Goal: Transaction & Acquisition: Obtain resource

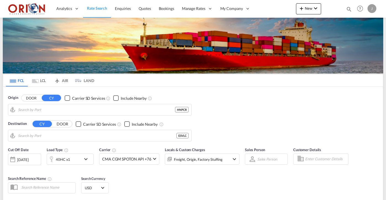
type input "Puerto [PERSON_NAME], HNPCR"
type input "[GEOGRAPHIC_DATA], ESVLC"
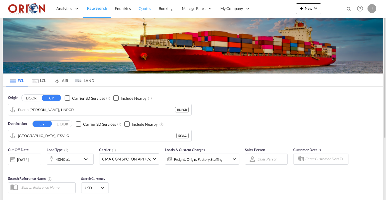
click at [145, 10] on span "Quotes" at bounding box center [145, 8] width 12 height 5
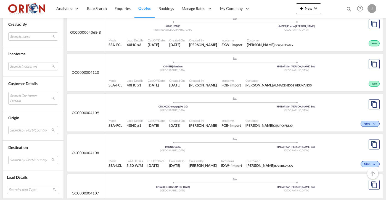
scroll to position [328, 0]
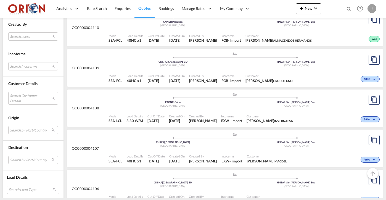
click at [187, 71] on div "Created On [DATE]" at bounding box center [177, 78] width 20 height 14
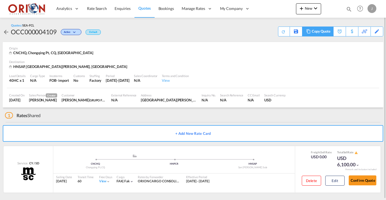
click at [325, 33] on div "Copy Quote" at bounding box center [321, 31] width 19 height 9
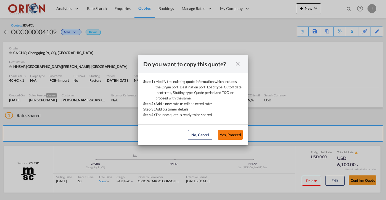
click at [224, 138] on button "Yes, Proceed" at bounding box center [230, 135] width 25 height 10
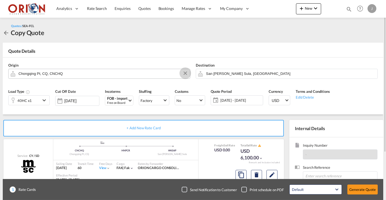
click at [184, 73] on button "Clear Input" at bounding box center [185, 73] width 8 height 8
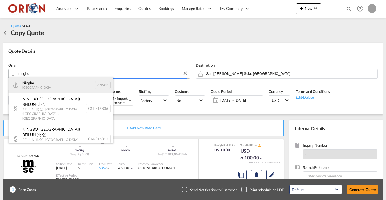
click at [75, 84] on div "Ningbo China CNNGB" at bounding box center [61, 85] width 105 height 17
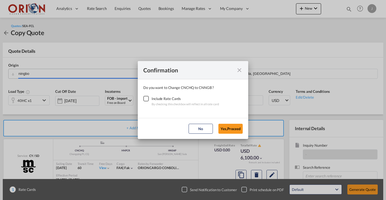
type input "Ningbo, CNNGB"
click at [145, 101] on div "Checkbox No Ink" at bounding box center [146, 99] width 6 height 6
click at [240, 128] on button "Yes,Proceed" at bounding box center [230, 129] width 24 height 10
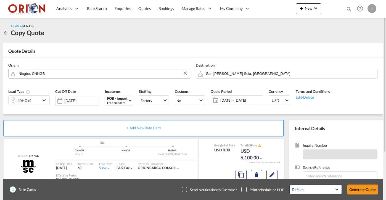
click at [224, 99] on span "[DATE] - [DATE]" at bounding box center [240, 100] width 41 height 5
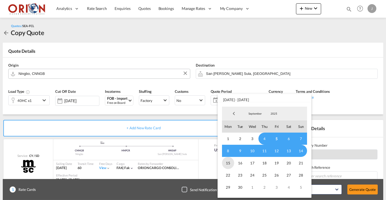
click at [226, 161] on span "15" at bounding box center [228, 163] width 12 height 12
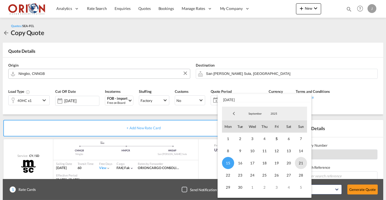
click at [301, 162] on span "21" at bounding box center [301, 163] width 12 height 12
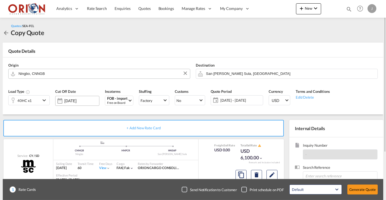
click at [84, 100] on input "[DATE]" at bounding box center [81, 101] width 35 height 4
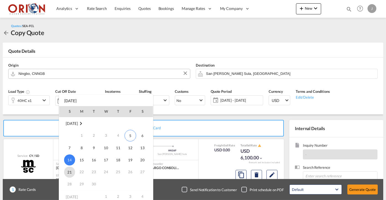
click at [68, 173] on span "21" at bounding box center [69, 171] width 11 height 11
type input "[DATE]"
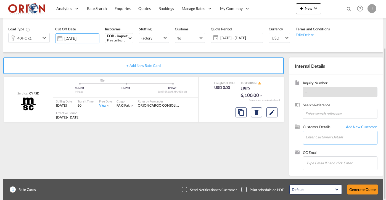
click at [332, 133] on input "Enter Customer Details" at bounding box center [340, 137] width 71 height 12
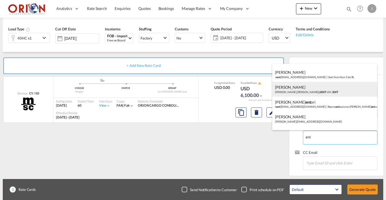
scroll to position [94, 0]
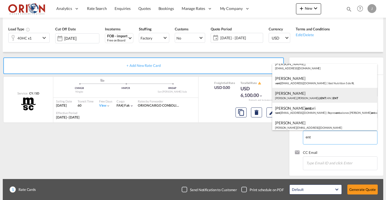
click at [305, 95] on div "[PERSON_NAME] [PERSON_NAME].[PERSON_NAME]@ ENT .HN | ENT" at bounding box center [324, 95] width 105 height 15
type input "ENT, [PERSON_NAME], [PERSON_NAME][EMAIL_ADDRESS][PERSON_NAME][DOMAIN_NAME]"
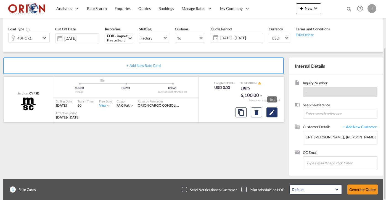
click at [274, 111] on md-icon "Edit" at bounding box center [272, 112] width 7 height 7
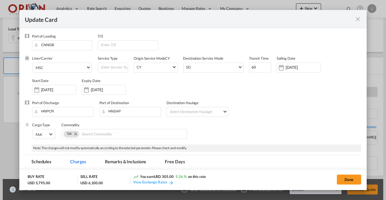
scroll to position [0, 0]
select select "per equipment"
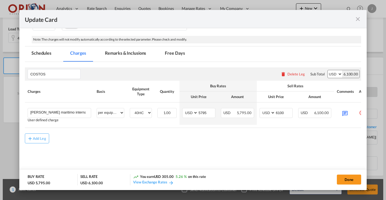
scroll to position [108, 0]
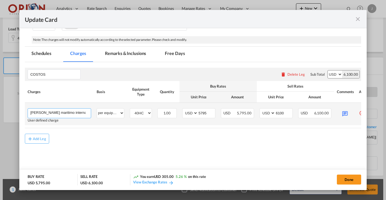
click at [83, 114] on input "[PERSON_NAME] maritimo internacional desde [GEOGRAPHIC_DATA] a [GEOGRAPHIC_DATA…" at bounding box center [60, 112] width 60 height 8
click at [77, 112] on input "[PERSON_NAME] maritimo internacional desde [GEOGRAPHIC_DATA] a [GEOGRAPHIC_DATA…" at bounding box center [60, 112] width 60 height 8
drag, startPoint x: 74, startPoint y: 112, endPoint x: 105, endPoint y: 112, distance: 31.2
click at [105, 112] on tr "[PERSON_NAME] maritimo internacional desde [GEOGRAPHIC_DATA] a [GEOGRAPHIC_DATA…" at bounding box center [200, 114] width 350 height 22
click at [90, 110] on input "[PERSON_NAME] maritimo internacional desde [GEOGRAPHIC_DATA] a [GEOGRAPHIC_DATA…" at bounding box center [60, 112] width 60 height 8
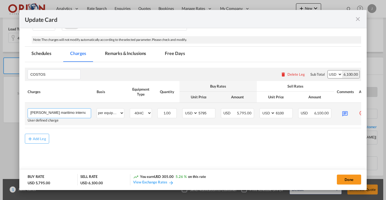
drag, startPoint x: 89, startPoint y: 111, endPoint x: 34, endPoint y: 111, distance: 54.4
click at [34, 111] on input "[PERSON_NAME] maritimo internacional desde [GEOGRAPHIC_DATA] a [GEOGRAPHIC_DATA…" at bounding box center [60, 112] width 60 height 8
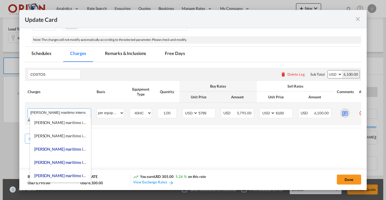
type input "[PERSON_NAME] maritimo internacional"
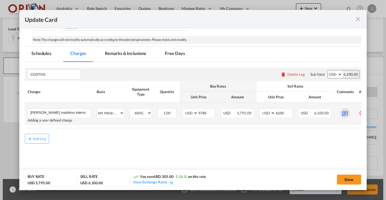
click at [343, 113] on md-icon "Update Card Port ..." at bounding box center [345, 113] width 10 height 10
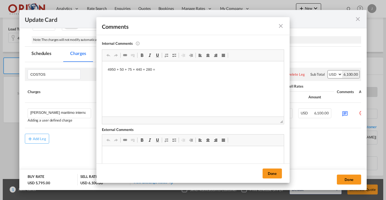
scroll to position [0, 0]
click at [121, 72] on body "4950 + 50 + 75 + 440 + 280 =" at bounding box center [193, 74] width 171 height 15
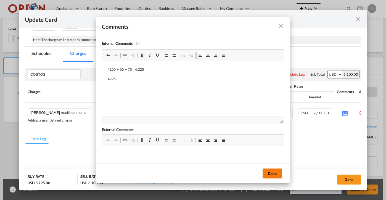
click at [271, 172] on button "Done" at bounding box center [271, 173] width 19 height 10
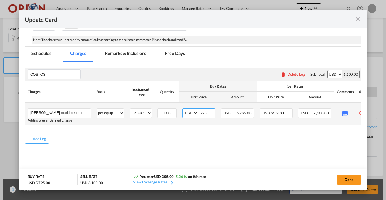
click at [202, 113] on input "5795" at bounding box center [206, 112] width 17 height 8
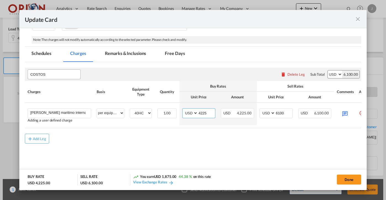
type input "4225"
click at [45, 75] on input "COSTOS" at bounding box center [55, 74] width 50 height 8
type input "ORIGEN"
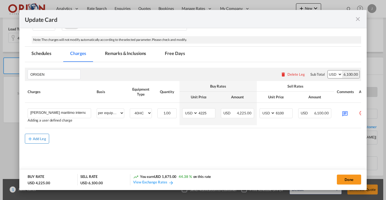
click at [41, 140] on div "Add Leg" at bounding box center [39, 138] width 13 height 3
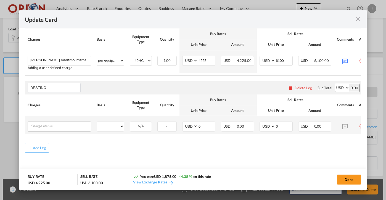
scroll to position [163, 0]
type input "DESTINO"
click at [50, 126] on input "Charge Name" at bounding box center [60, 126] width 60 height 8
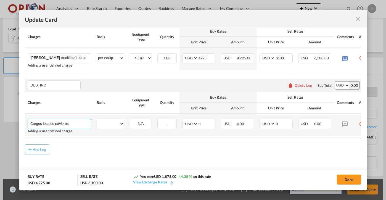
type input "Cargos locales navieros"
select select "per equipment"
select select "40HC"
click at [284, 123] on input "0" at bounding box center [283, 123] width 17 height 8
type input "440"
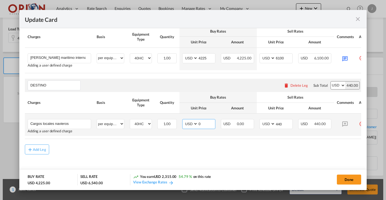
click at [209, 125] on input "0" at bounding box center [206, 123] width 17 height 8
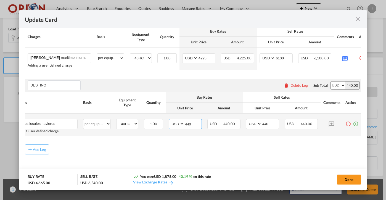
scroll to position [0, 14]
type input "440"
click at [354, 124] on md-icon "icon-plus-circle-outline green-400-fg" at bounding box center [356, 122] width 6 height 6
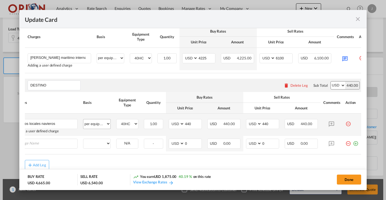
scroll to position [0, 0]
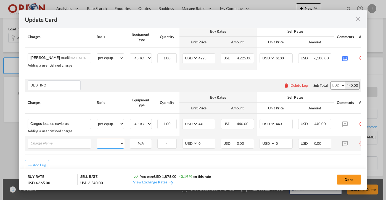
select select "per equipment"
click at [21, 148] on md-dialog-content "Port of Loading CNNGB T/S Liner/Carrier MSC 2HM LOGISTICS D.O.O AAXL GLOBAL SHI…" at bounding box center [192, 109] width 347 height 162
click at [24, 147] on md-dialog-content "Port of Loading CNNGB T/S Liner/Carrier MSC 2HM LOGISTICS D.O.O AAXL GLOBAL SHI…" at bounding box center [192, 109] width 347 height 162
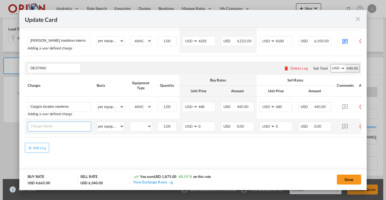
click at [41, 124] on input "Charge Name" at bounding box center [60, 126] width 60 height 8
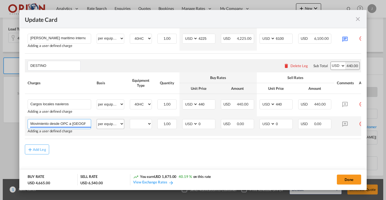
type input "Movimiento desde OPC a [GEOGRAPHIC_DATA][PERSON_NAME]"
select select "40HC"
click at [212, 126] on input "0" at bounding box center [206, 123] width 17 height 8
type input "280"
click at [285, 125] on input "0" at bounding box center [283, 123] width 17 height 8
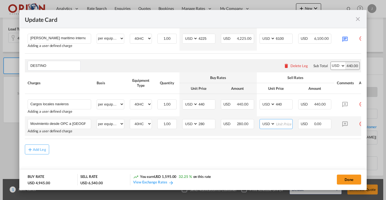
type input "2"
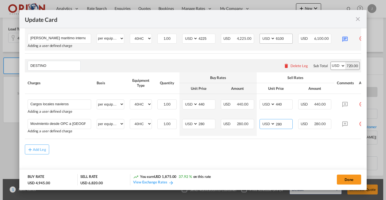
type input "280"
click at [283, 39] on input "6100" at bounding box center [283, 38] width 17 height 8
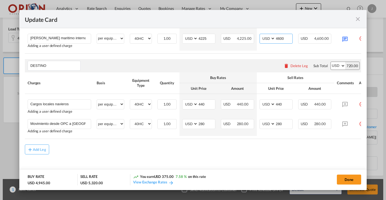
scroll to position [123, 0]
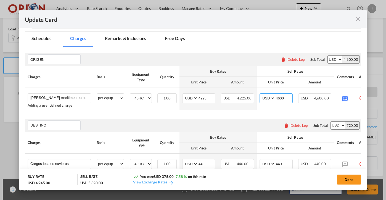
type input "4600"
click at [172, 41] on md-tab-item "Free Days" at bounding box center [174, 39] width 33 height 15
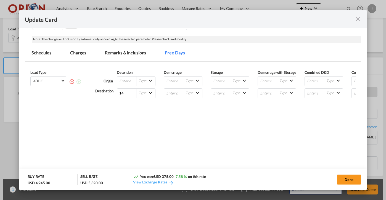
scroll to position [108, 0]
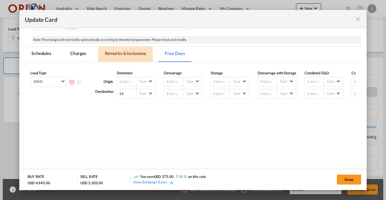
click at [133, 50] on md-tab-item "Remarks & Inclusions" at bounding box center [125, 54] width 54 height 15
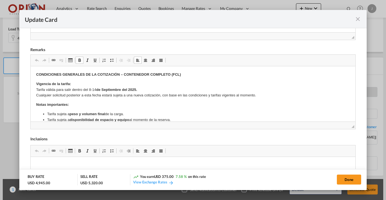
scroll to position [4, 0]
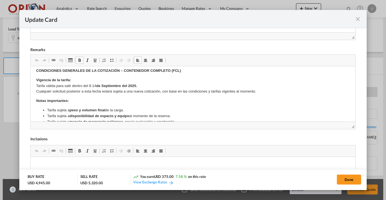
click at [90, 85] on p "Vigencia de la tarifa: Tarifa válida para salir dentro del 8-14 de Septiembre d…" at bounding box center [192, 85] width 313 height 17
click at [99, 84] on p "Vigencia de la tarifa: Tarifa válida para salir dentro del 15-14 de Septiembre …" at bounding box center [192, 85] width 313 height 17
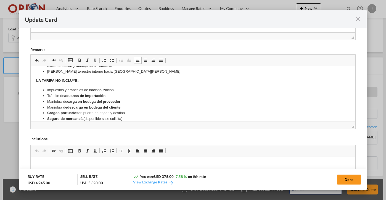
scroll to position [155, 0]
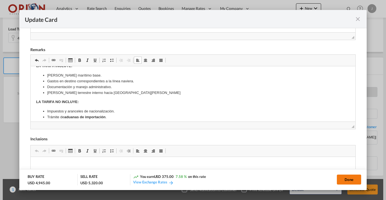
click at [340, 181] on button "Done" at bounding box center [349, 179] width 24 height 10
type input "[DATE]"
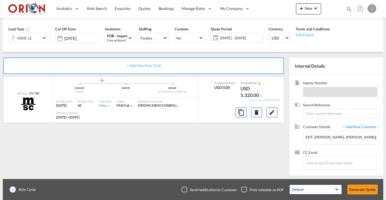
scroll to position [108, 0]
click at [272, 114] on md-icon "Edit" at bounding box center [272, 112] width 7 height 7
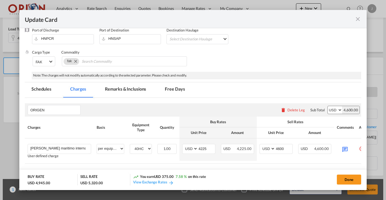
scroll to position [85, 0]
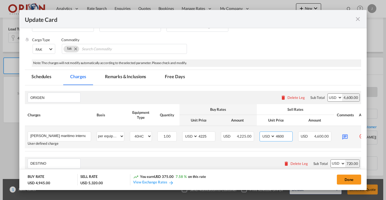
click at [282, 136] on input "4600" at bounding box center [283, 136] width 17 height 8
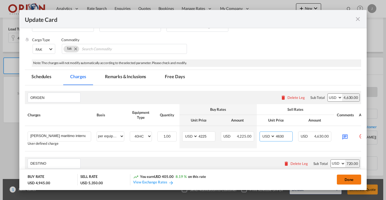
type input "4630"
click at [346, 177] on button "Done" at bounding box center [349, 179] width 24 height 10
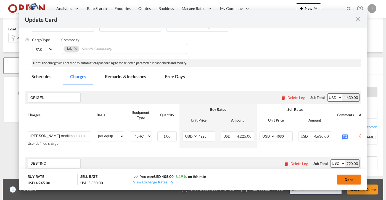
type input "[DATE]"
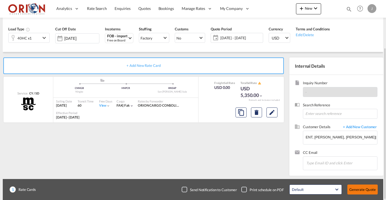
click at [356, 187] on button "Generate Quote" at bounding box center [362, 189] width 30 height 10
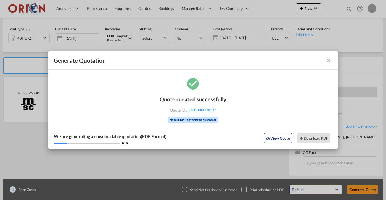
click at [326, 61] on md-icon "icon-close fg-AAA8AD cursor m-0" at bounding box center [328, 60] width 7 height 7
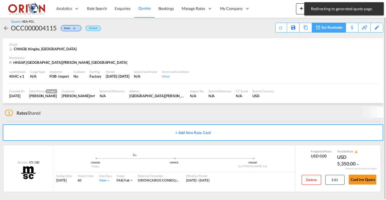
scroll to position [1, 0]
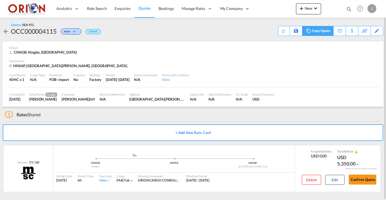
click at [315, 32] on div "Copy Quote" at bounding box center [321, 30] width 19 height 9
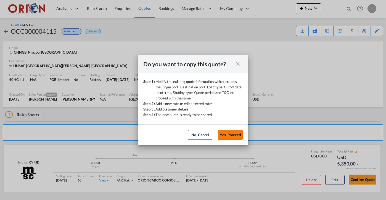
click at [228, 133] on button "Yes, Proceed" at bounding box center [230, 135] width 25 height 10
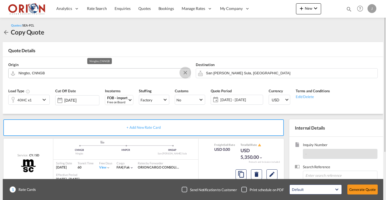
click at [186, 73] on button "Clear Input" at bounding box center [185, 72] width 8 height 8
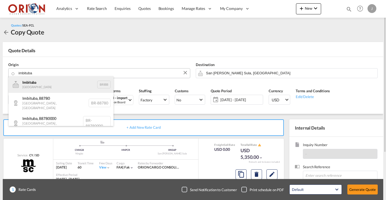
click at [42, 86] on div "Imbituba [GEOGRAPHIC_DATA] BRIBB" at bounding box center [61, 84] width 105 height 17
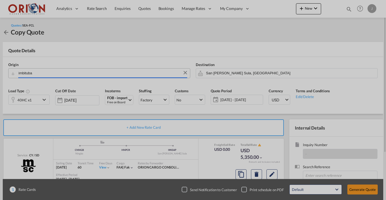
type input "Imbituba, BRIBB"
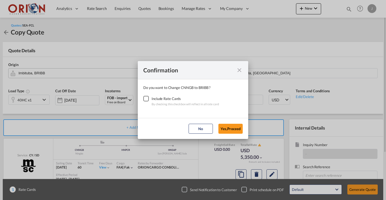
click at [149, 100] on div "Checkbox No Ink" at bounding box center [146, 99] width 6 height 6
click at [229, 128] on button "Yes,Proceed" at bounding box center [230, 129] width 24 height 10
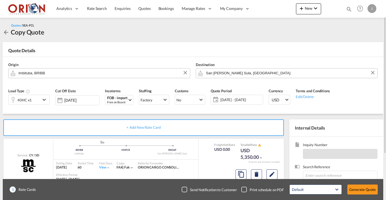
scroll to position [34, 0]
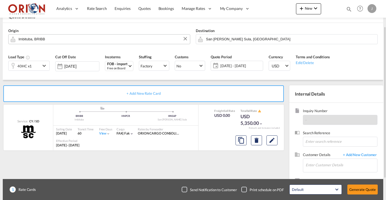
click at [222, 65] on span "[DATE] - [DATE]" at bounding box center [240, 65] width 41 height 5
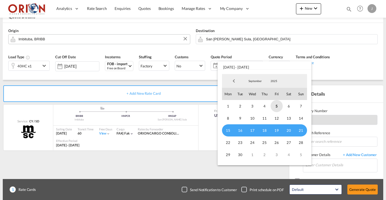
click at [274, 106] on span "5" at bounding box center [276, 106] width 12 height 12
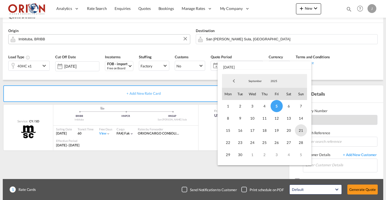
click at [301, 131] on span "21" at bounding box center [301, 130] width 12 height 12
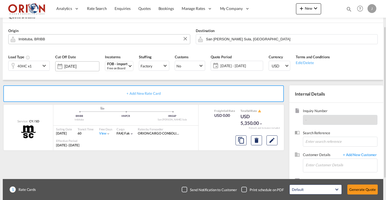
click at [75, 63] on div "[DATE]" at bounding box center [77, 66] width 44 height 10
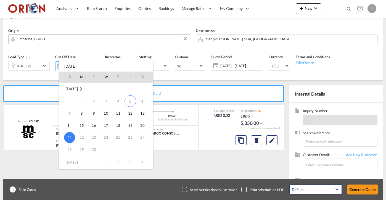
click at [70, 135] on span "21" at bounding box center [69, 137] width 11 height 11
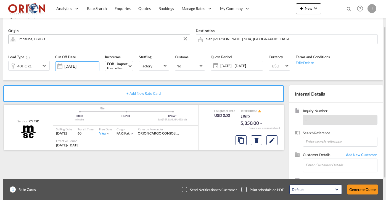
scroll to position [35, 0]
click at [322, 163] on input "Enter Customer Details" at bounding box center [340, 164] width 71 height 12
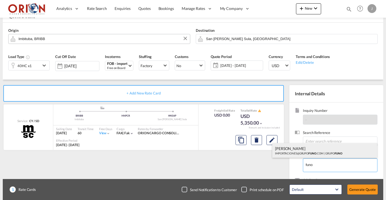
click at [312, 152] on div "[PERSON_NAME] IMPORTACIONES@GRUPO FUNO .COM | GRUPO FUNO" at bounding box center [324, 150] width 105 height 15
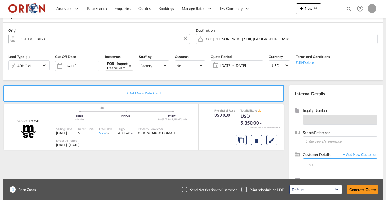
type input "GRUPO FUNO, [PERSON_NAME], [EMAIL_ADDRESS][DOMAIN_NAME]"
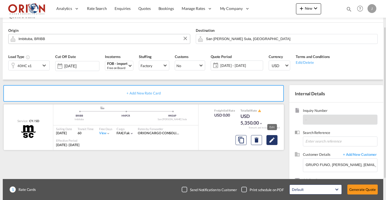
click at [273, 137] on md-icon "Edit" at bounding box center [272, 140] width 7 height 7
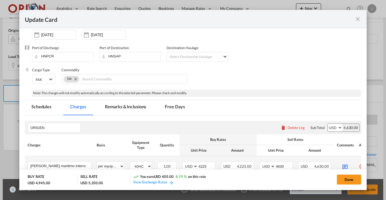
scroll to position [7, 0]
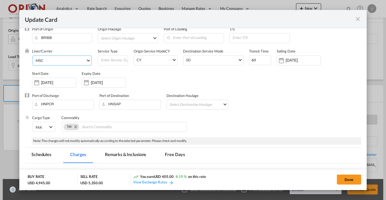
click at [70, 56] on md-select-value "MSC" at bounding box center [63, 60] width 56 height 9
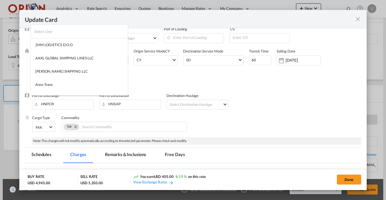
type md-option "41"
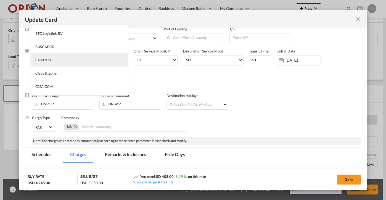
type md-option "795"
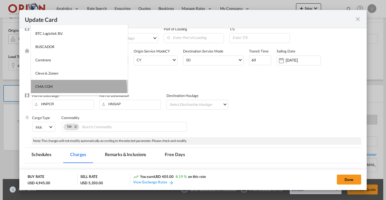
click at [61, 91] on md-option "CMA CGM" at bounding box center [79, 86] width 97 height 13
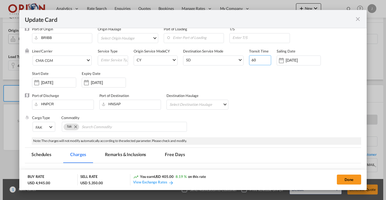
click at [250, 62] on input "60" at bounding box center [260, 60] width 22 height 10
type input "22"
click at [57, 78] on div "[DATE]" at bounding box center [54, 83] width 44 height 10
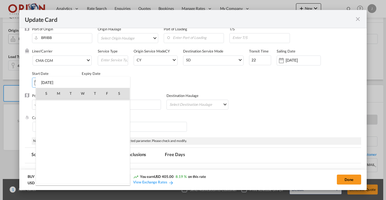
scroll to position [127829, 0]
click at [108, 118] on span "5" at bounding box center [107, 117] width 12 height 12
type input "[DATE]"
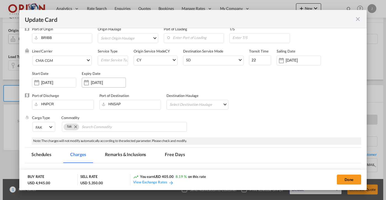
click at [104, 78] on div "[DATE]" at bounding box center [104, 83] width 44 height 10
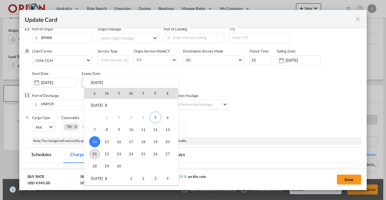
click at [96, 151] on span "21" at bounding box center [94, 153] width 11 height 11
type input "[DATE]"
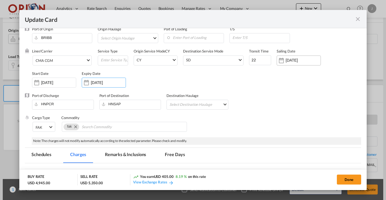
click at [292, 57] on div "[DATE]" at bounding box center [299, 60] width 44 height 10
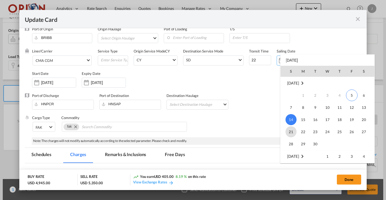
click at [288, 130] on span "21" at bounding box center [290, 131] width 11 height 11
type input "[DATE]"
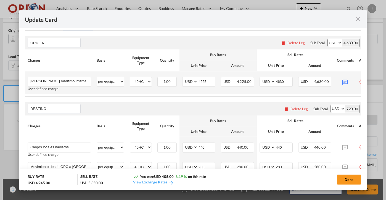
scroll to position [184, 0]
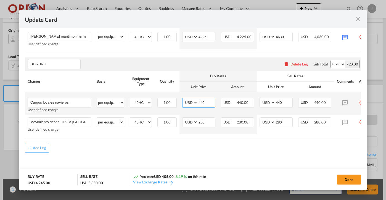
click at [207, 103] on input "440" at bounding box center [206, 102] width 17 height 8
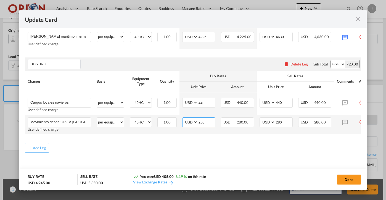
click at [203, 121] on input "280" at bounding box center [206, 122] width 17 height 8
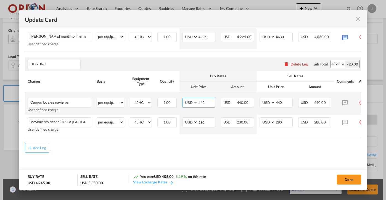
click at [209, 102] on input "440" at bounding box center [206, 102] width 17 height 8
type input "445"
click at [289, 103] on input "440" at bounding box center [283, 102] width 17 height 8
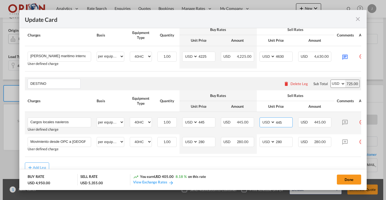
scroll to position [160, 0]
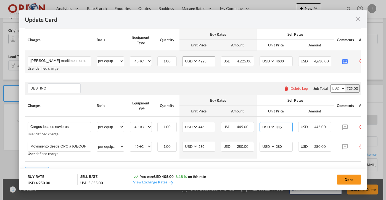
type input "445"
click at [209, 61] on input "4225" at bounding box center [206, 61] width 17 height 8
click at [345, 61] on md-icon "Update Card Port ..." at bounding box center [345, 61] width 10 height 10
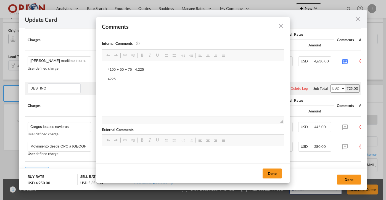
scroll to position [0, 0]
click at [124, 78] on p "4225" at bounding box center [193, 79] width 171 height 6
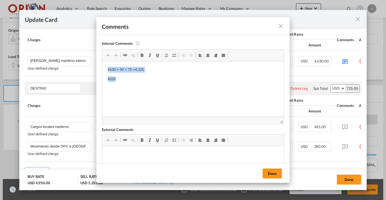
drag, startPoint x: 124, startPoint y: 78, endPoint x: 80, endPoint y: 55, distance: 49.9
click at [102, 61] on html "4100 + 50 + 75 =4,225 4225" at bounding box center [193, 78] width 182 height 35
drag, startPoint x: 80, startPoint y: 55, endPoint x: 131, endPoint y: 70, distance: 53.7
click at [131, 70] on p "1900 + 50 + 75 =2,025" at bounding box center [193, 70] width 171 height 6
click at [154, 70] on p "1900 + 50 =2,025" at bounding box center [193, 70] width 171 height 6
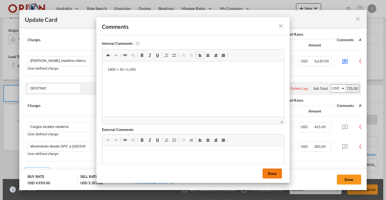
drag, startPoint x: 52, startPoint y: 9, endPoint x: 267, endPoint y: 172, distance: 269.8
click at [267, 172] on button "Done" at bounding box center [271, 173] width 19 height 10
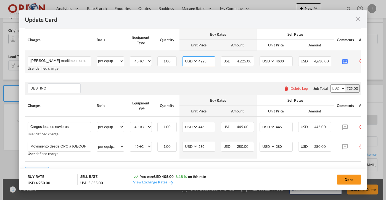
click at [210, 60] on input "4225" at bounding box center [206, 61] width 17 height 8
type input "1950"
click at [285, 61] on input "4630" at bounding box center [283, 61] width 17 height 8
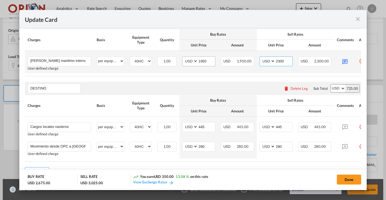
type input "2300"
click at [206, 60] on input "1950" at bounding box center [206, 61] width 17 height 8
type input "2050"
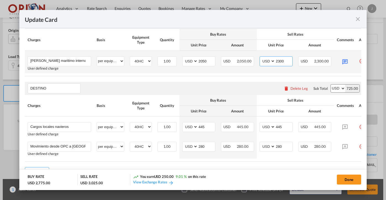
click at [283, 59] on input "2300" at bounding box center [283, 61] width 17 height 8
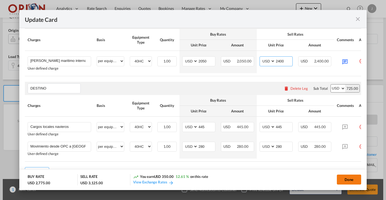
type input "2400"
click at [343, 180] on button "Done" at bounding box center [349, 179] width 24 height 10
type input "[DATE]"
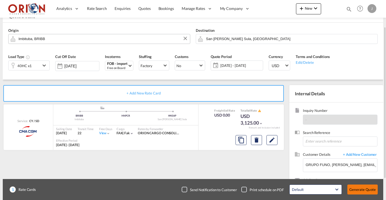
click at [356, 190] on button "Generate Quote" at bounding box center [362, 189] width 30 height 10
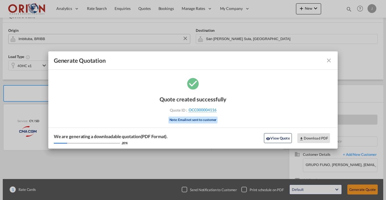
click at [329, 59] on md-icon "icon-close fg-AAA8AD cursor m-0" at bounding box center [328, 60] width 7 height 7
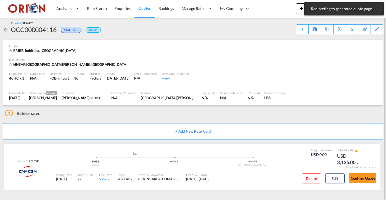
scroll to position [1, 0]
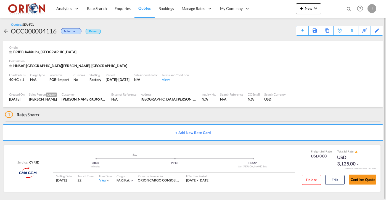
click at [147, 8] on span "Quotes" at bounding box center [144, 8] width 12 height 5
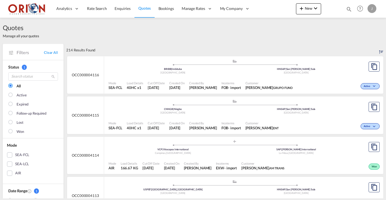
click at [206, 121] on span "Created By" at bounding box center [203, 123] width 28 height 4
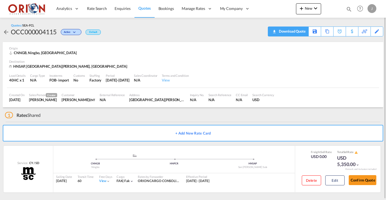
click at [302, 32] on div "Download Quote" at bounding box center [291, 31] width 28 height 9
click at [145, 8] on span "Quotes" at bounding box center [144, 8] width 12 height 5
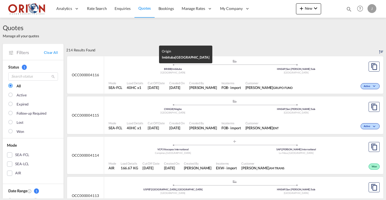
click at [162, 73] on div "[GEOGRAPHIC_DATA]" at bounding box center [172, 73] width 123 height 4
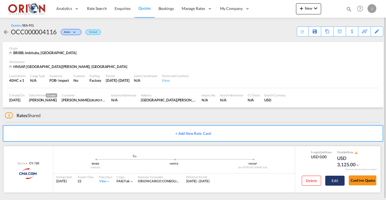
click at [331, 180] on button "Edit" at bounding box center [334, 181] width 19 height 10
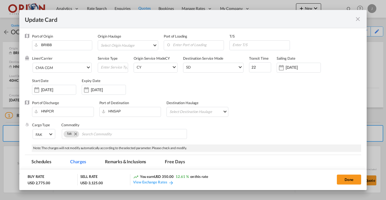
click at [357, 21] on md-icon "icon-close fg-AAA8AD m-0 pointer" at bounding box center [357, 19] width 7 height 7
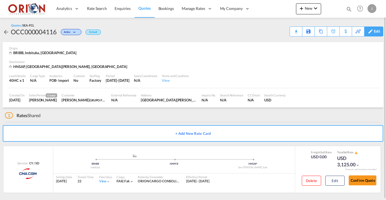
click at [375, 32] on div "Edit" at bounding box center [377, 31] width 6 height 9
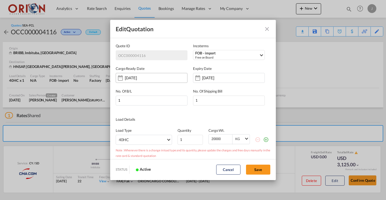
click at [173, 76] on div "[DATE]" at bounding box center [152, 78] width 72 height 10
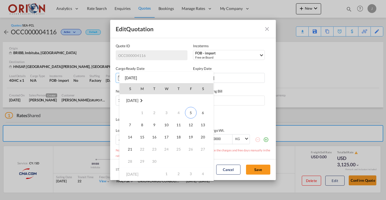
click at [225, 93] on div at bounding box center [193, 100] width 386 height 200
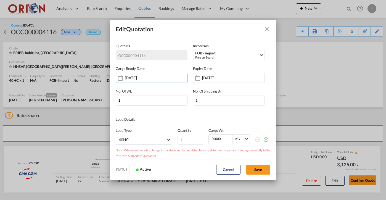
click at [219, 80] on input "[DATE]" at bounding box center [219, 78] width 35 height 4
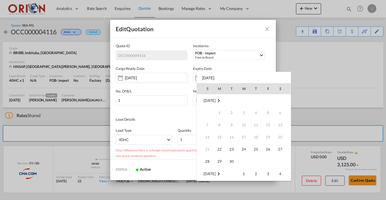
click at [216, 77] on div "S M T W T F S [DATE] 1 2 3 4 5 6 7 8 9 10 11 12 13 14 15 16 17 18 19 20 21 22 2…" at bounding box center [243, 126] width 94 height 109
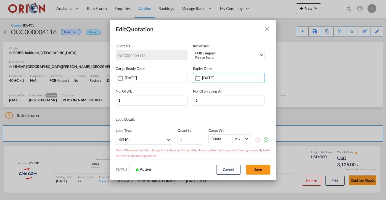
click at [216, 77] on input "[DATE]" at bounding box center [219, 78] width 35 height 4
click at [212, 77] on input "[DATE]" at bounding box center [219, 78] width 35 height 4
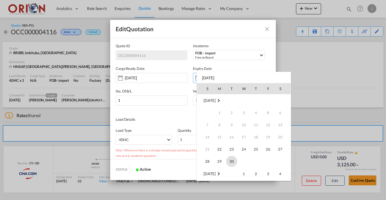
click at [232, 162] on span "30" at bounding box center [231, 161] width 11 height 11
type input "[DATE]"
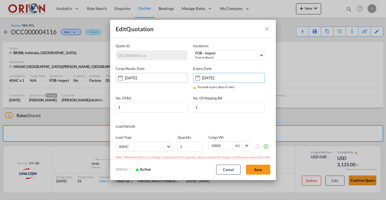
click at [165, 77] on div "[DATE]" at bounding box center [152, 78] width 72 height 10
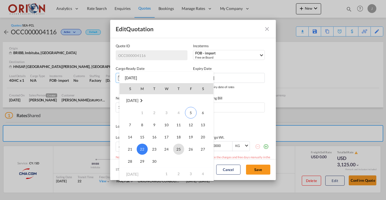
click at [179, 150] on span "25" at bounding box center [178, 148] width 11 height 11
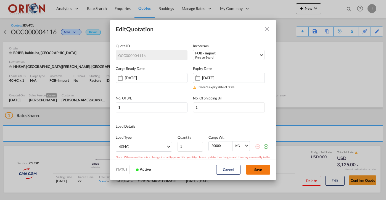
click at [253, 168] on button "Save" at bounding box center [258, 169] width 24 height 10
type input "[DATE]"
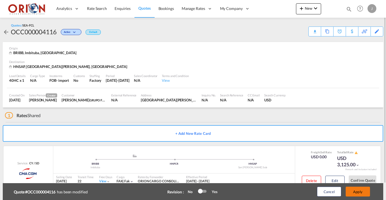
click at [356, 195] on button "Apply" at bounding box center [357, 192] width 24 height 10
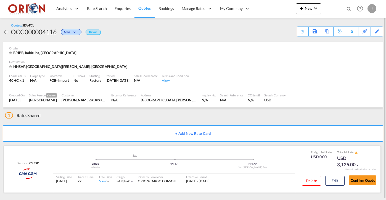
click at [333, 175] on div "Delete Edit" at bounding box center [320, 182] width 47 height 15
click at [333, 178] on button "Edit" at bounding box center [334, 181] width 19 height 10
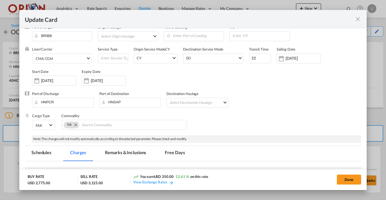
scroll to position [10, 0]
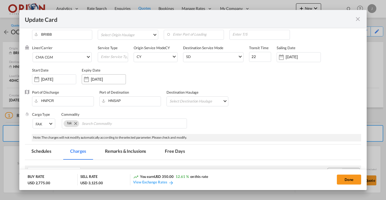
click at [96, 78] on input "[DATE]" at bounding box center [108, 79] width 35 height 4
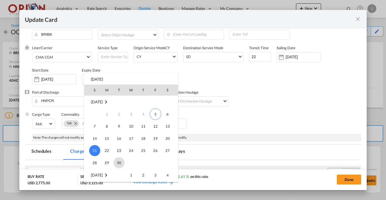
click at [118, 163] on span "30" at bounding box center [118, 162] width 11 height 11
type input "[DATE]"
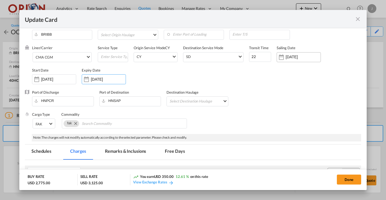
click at [299, 57] on input "[DATE]" at bounding box center [303, 57] width 35 height 4
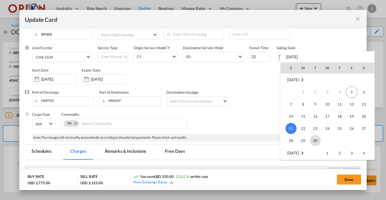
click at [312, 139] on span "30" at bounding box center [315, 140] width 11 height 11
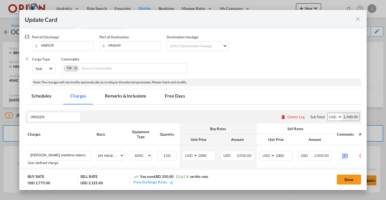
scroll to position [145, 0]
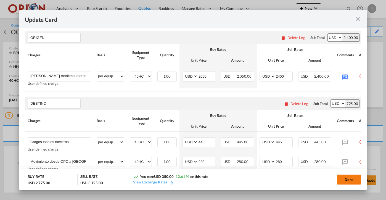
click at [341, 179] on button "Done" at bounding box center [349, 179] width 24 height 10
type input "[DATE]"
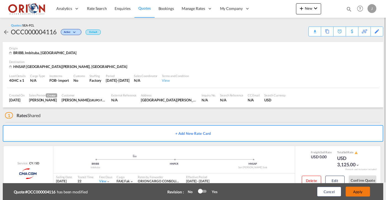
click at [350, 190] on button "Apply" at bounding box center [357, 192] width 24 height 10
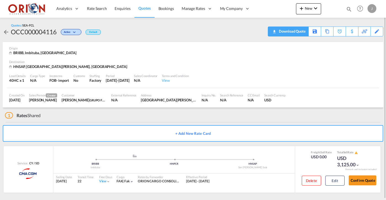
click at [299, 34] on div "Download Quote" at bounding box center [291, 31] width 28 height 9
click at [140, 7] on span "Quotes" at bounding box center [144, 8] width 12 height 5
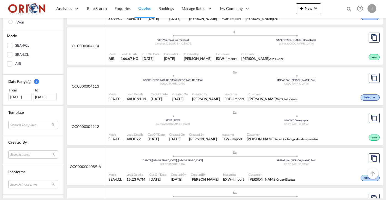
scroll to position [118, 0]
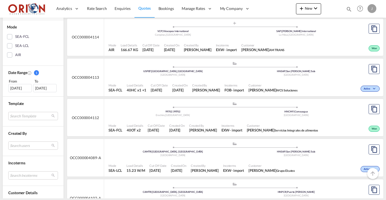
click at [26, 88] on div "[DATE]" at bounding box center [19, 88] width 23 height 8
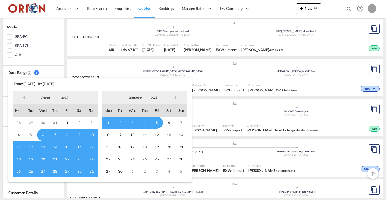
click at [60, 68] on md-backdrop at bounding box center [193, 100] width 386 height 200
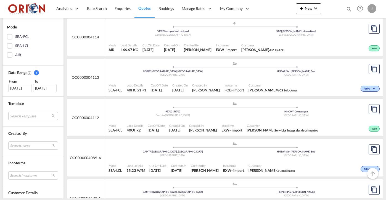
click at [28, 87] on div "[DATE]" at bounding box center [19, 88] width 23 height 8
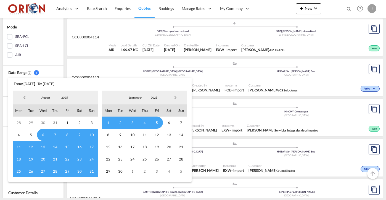
click at [26, 99] on span "Previous Month" at bounding box center [24, 97] width 11 height 11
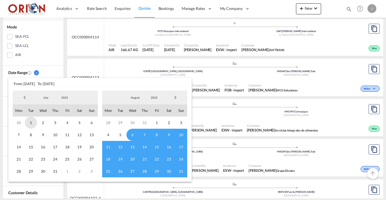
click at [31, 120] on span "1" at bounding box center [31, 122] width 12 height 12
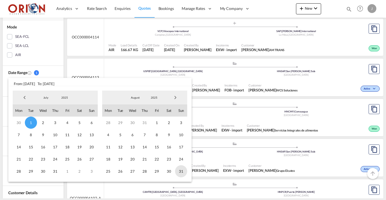
click at [180, 172] on span "31" at bounding box center [181, 171] width 12 height 12
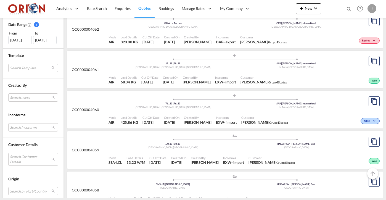
scroll to position [177, 0]
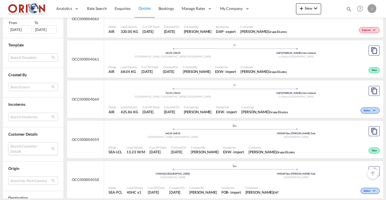
click at [23, 150] on md-select "Search Customer Details user name user [PERSON_NAME] [EMAIL_ADDRESS][DOMAIN_NAM…" at bounding box center [33, 148] width 50 height 13
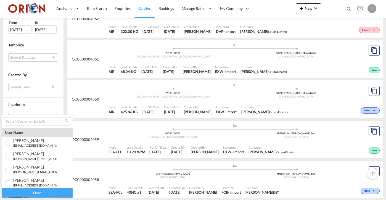
click at [19, 121] on input "search" at bounding box center [35, 121] width 59 height 5
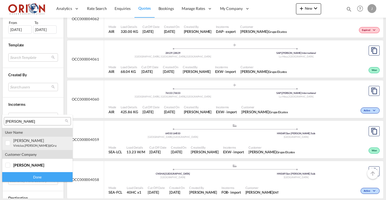
type input "[PERSON_NAME]"
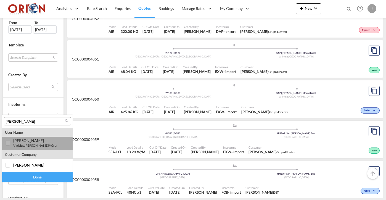
click at [26, 139] on div "[PERSON_NAME]" at bounding box center [34, 140] width 43 height 5
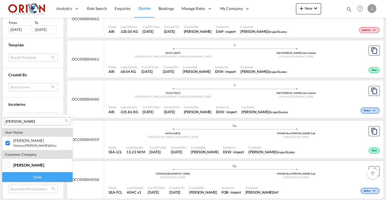
click at [51, 179] on div "Done" at bounding box center [37, 177] width 70 height 10
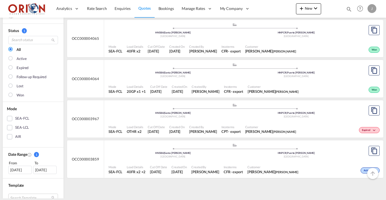
scroll to position [37, 0]
click at [159, 49] on span "[DATE]" at bounding box center [156, 50] width 17 height 5
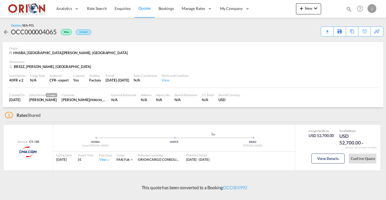
click at [6, 31] on md-icon "icon-arrow-left" at bounding box center [6, 32] width 7 height 7
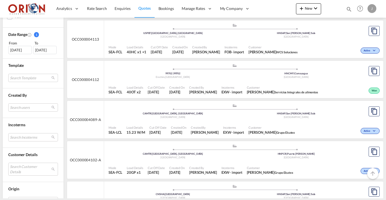
scroll to position [177, 0]
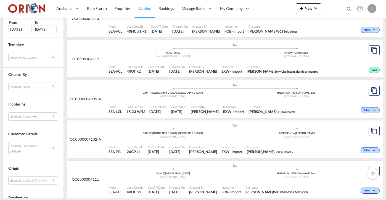
click at [20, 30] on div "[DATE]" at bounding box center [19, 29] width 23 height 8
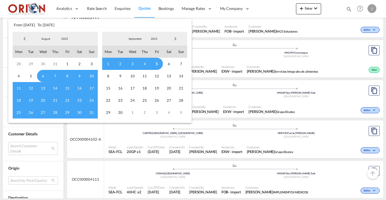
click at [26, 38] on span "Previous Month" at bounding box center [24, 38] width 11 height 11
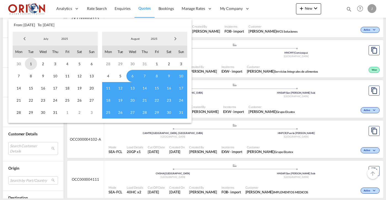
click at [31, 63] on span "1" at bounding box center [31, 64] width 12 height 12
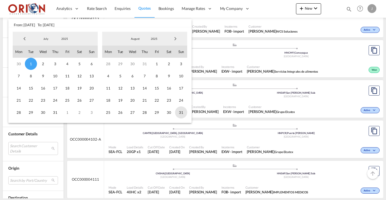
click at [182, 113] on span "31" at bounding box center [181, 112] width 12 height 12
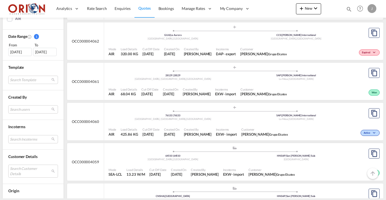
scroll to position [157, 0]
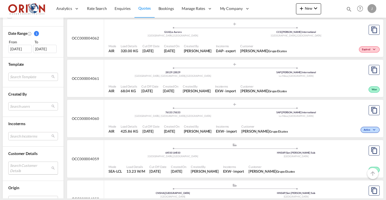
click at [38, 167] on md-select "Search Customer Details user name user [PERSON_NAME] [EMAIL_ADDRESS][DOMAIN_NAM…" at bounding box center [33, 167] width 50 height 13
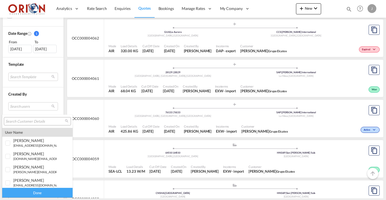
click at [36, 120] on input "search" at bounding box center [35, 121] width 59 height 5
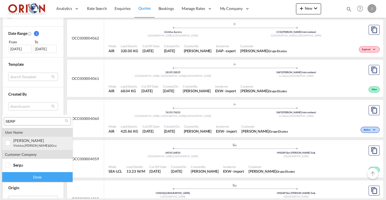
type input "SERP"
click at [23, 139] on div "[PERSON_NAME]" at bounding box center [34, 140] width 43 height 5
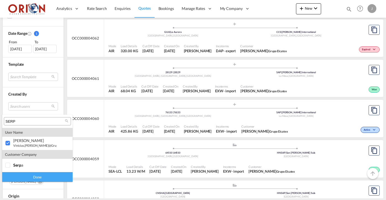
click at [41, 180] on div "Done" at bounding box center [37, 177] width 70 height 10
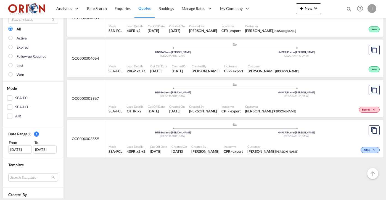
scroll to position [139, 0]
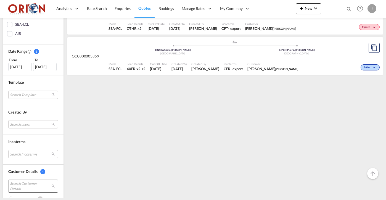
click at [36, 184] on span "Search Customer Details" at bounding box center [29, 186] width 38 height 10
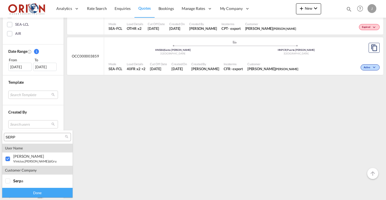
click at [99, 118] on md-backdrop at bounding box center [193, 100] width 386 height 200
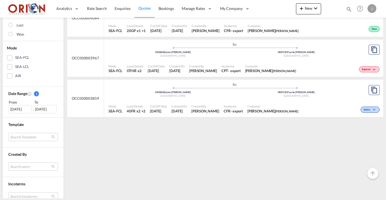
scroll to position [39, 0]
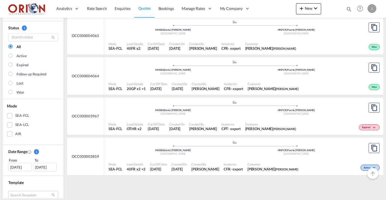
click at [147, 82] on div "Load Details 20GP x1 +1" at bounding box center [135, 86] width 23 height 14
